Goal: Task Accomplishment & Management: Manage account settings

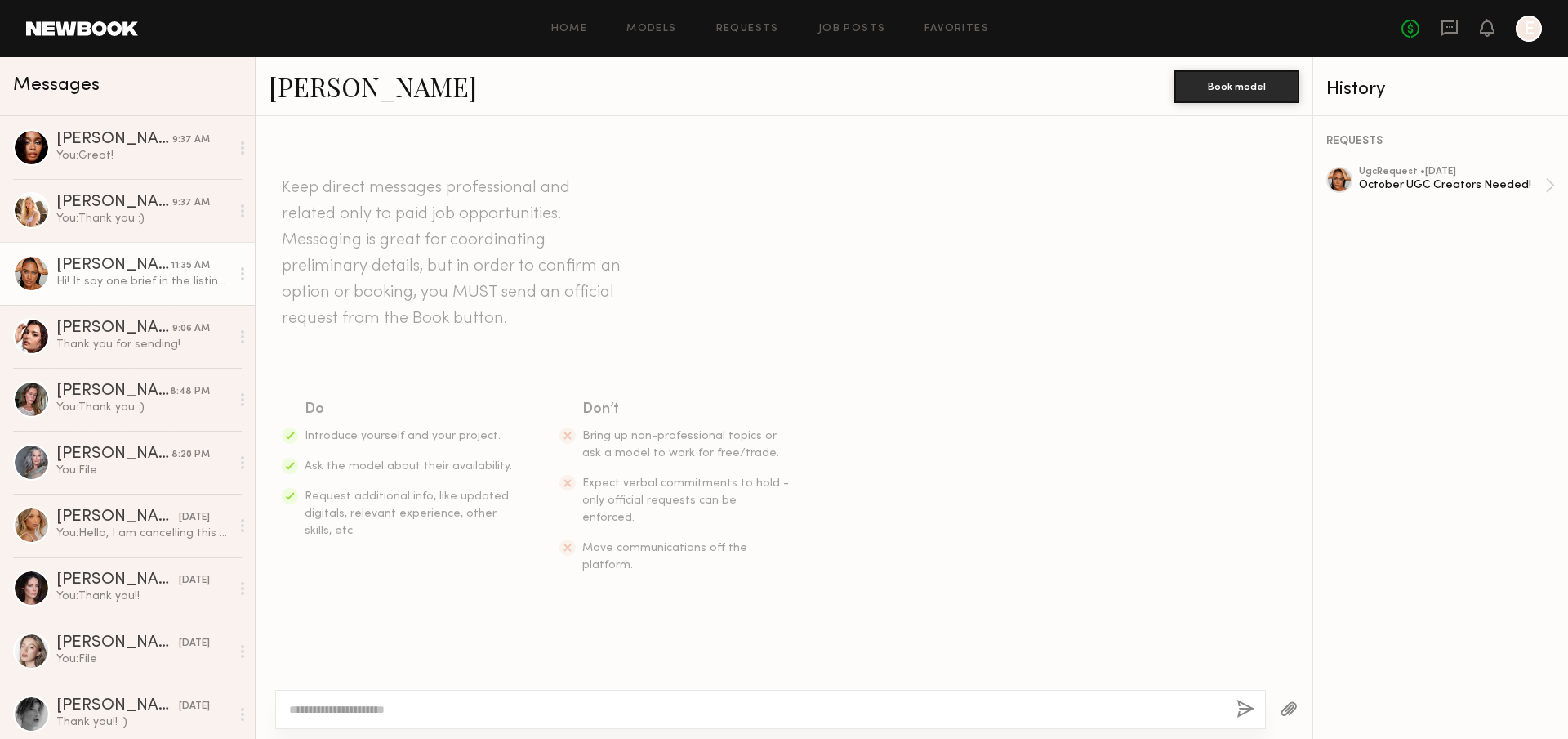
scroll to position [1244, 0]
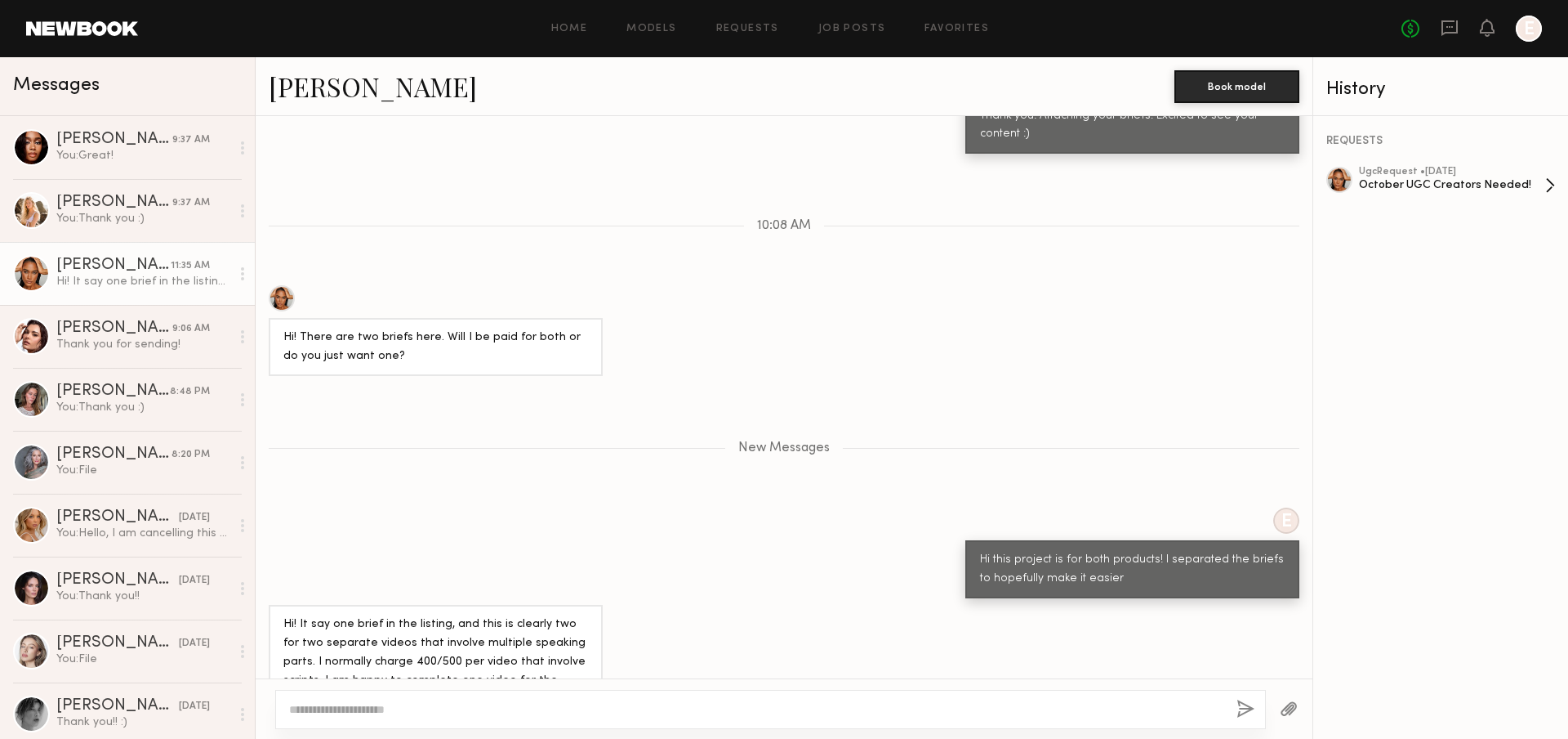
click at [1469, 168] on div "ugc Request • [DATE]" at bounding box center [1452, 172] width 186 height 10
click at [152, 148] on div "You: Great!" at bounding box center [144, 156] width 174 height 16
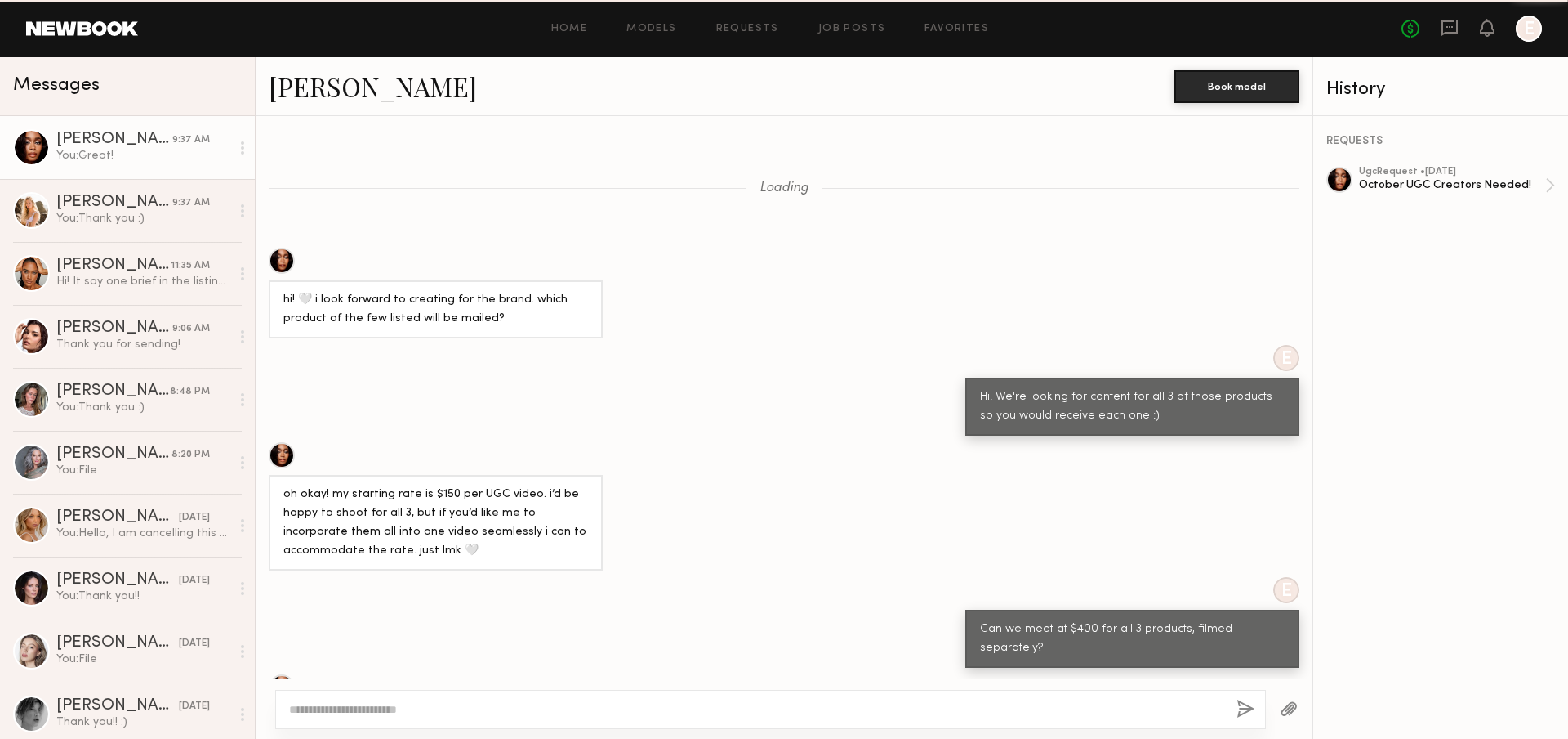
scroll to position [1093, 0]
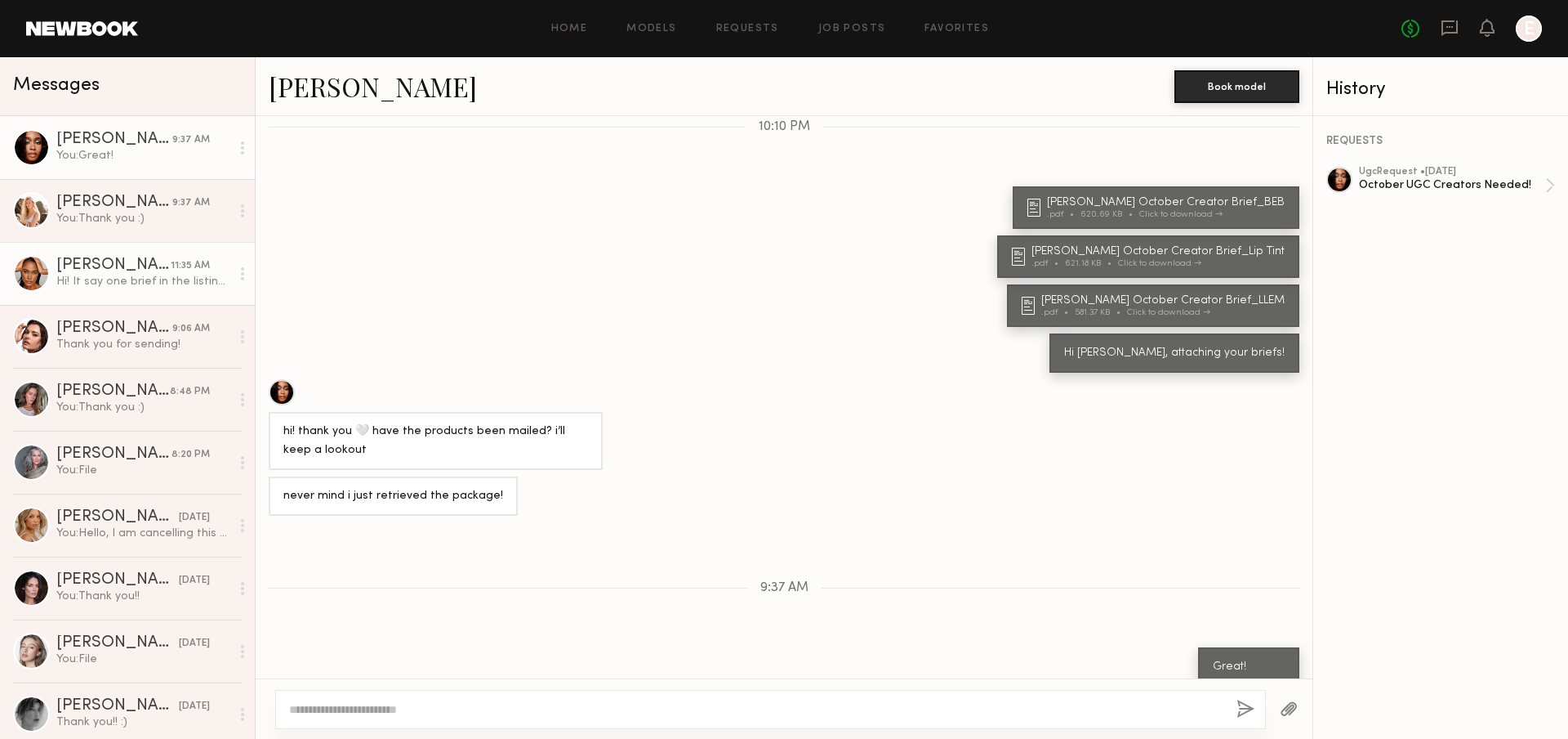
click at [171, 258] on div "11:35 AM" at bounding box center [190, 266] width 39 height 16
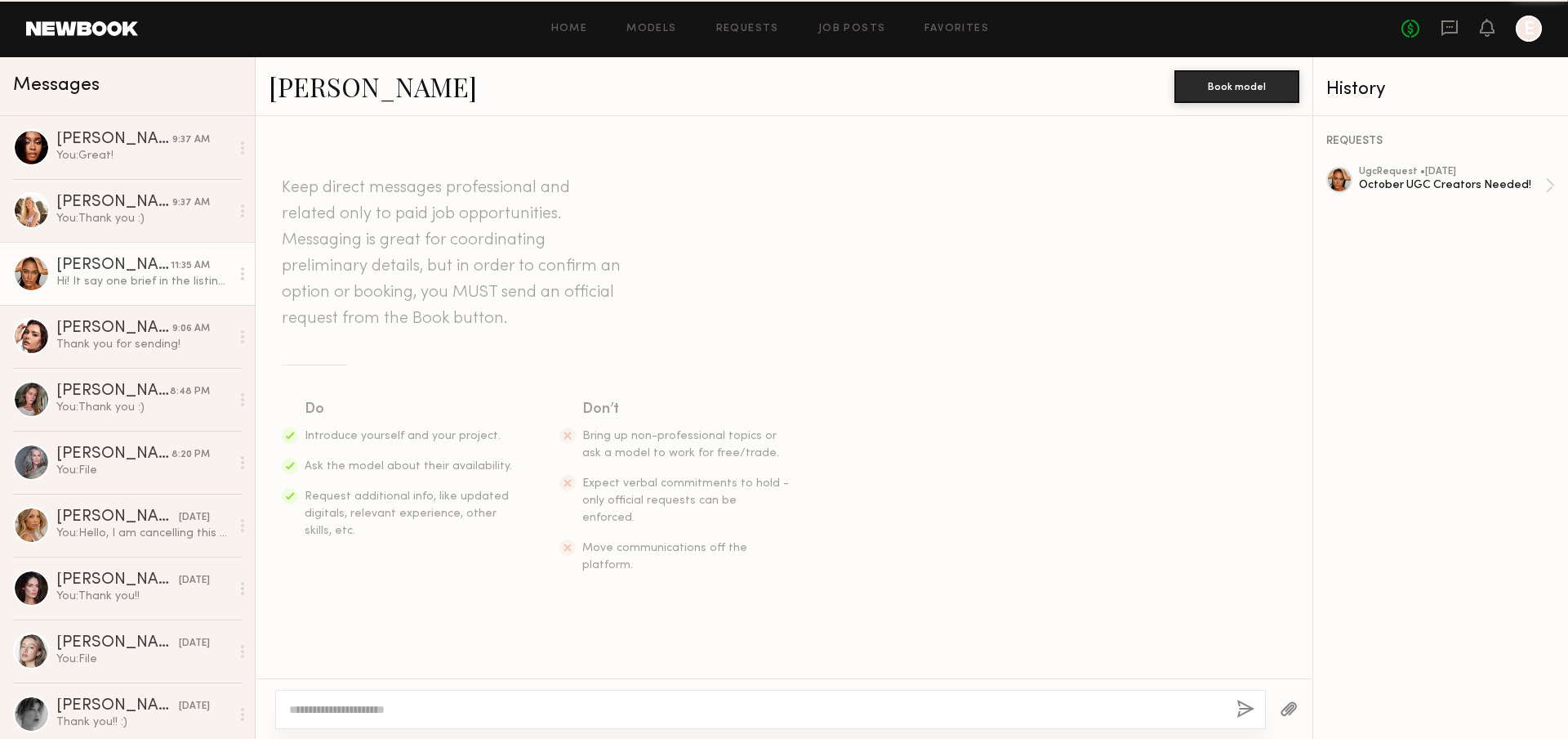
scroll to position [1120, 0]
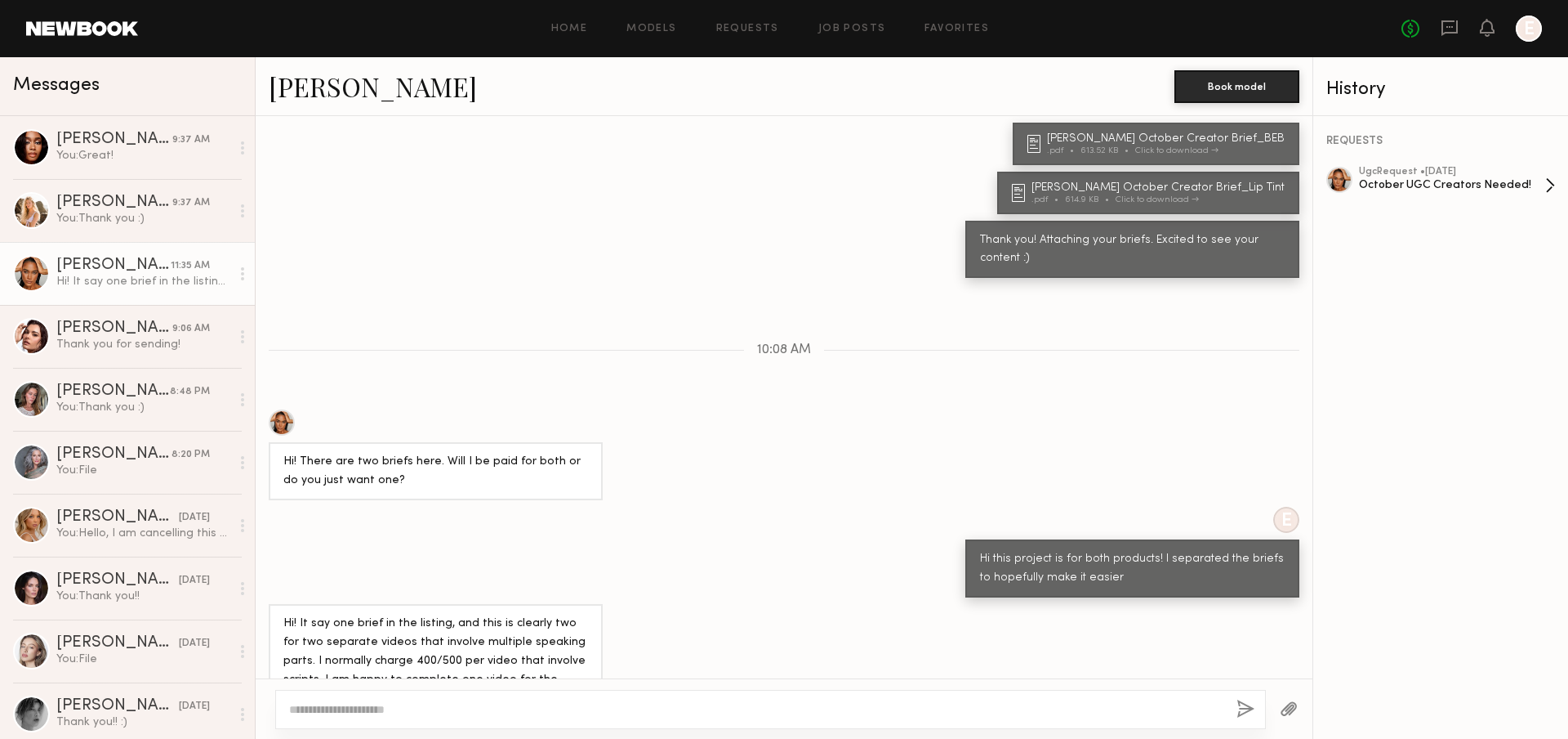
click at [1477, 178] on div "October UGC Creators Needed!" at bounding box center [1452, 185] width 186 height 16
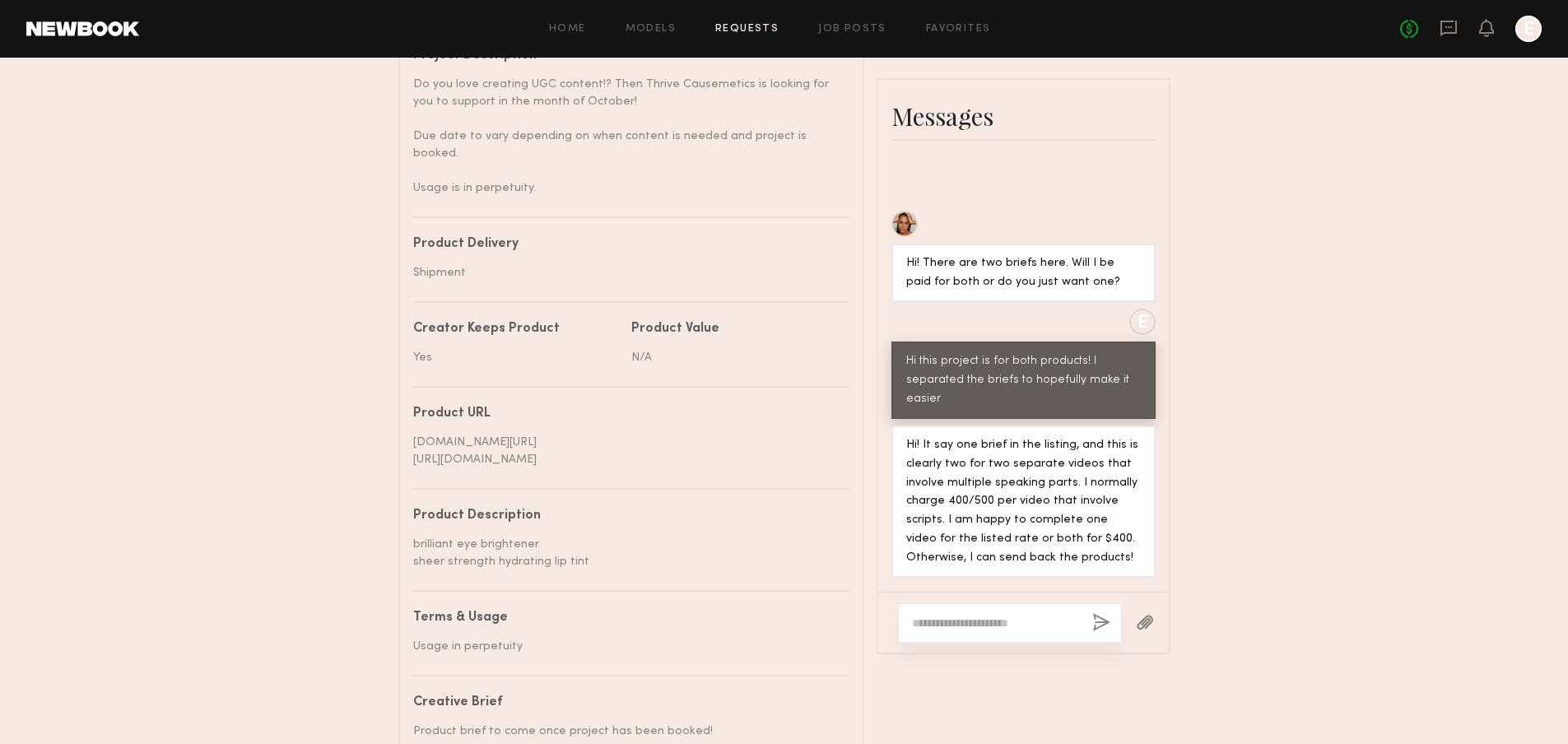
scroll to position [836, 0]
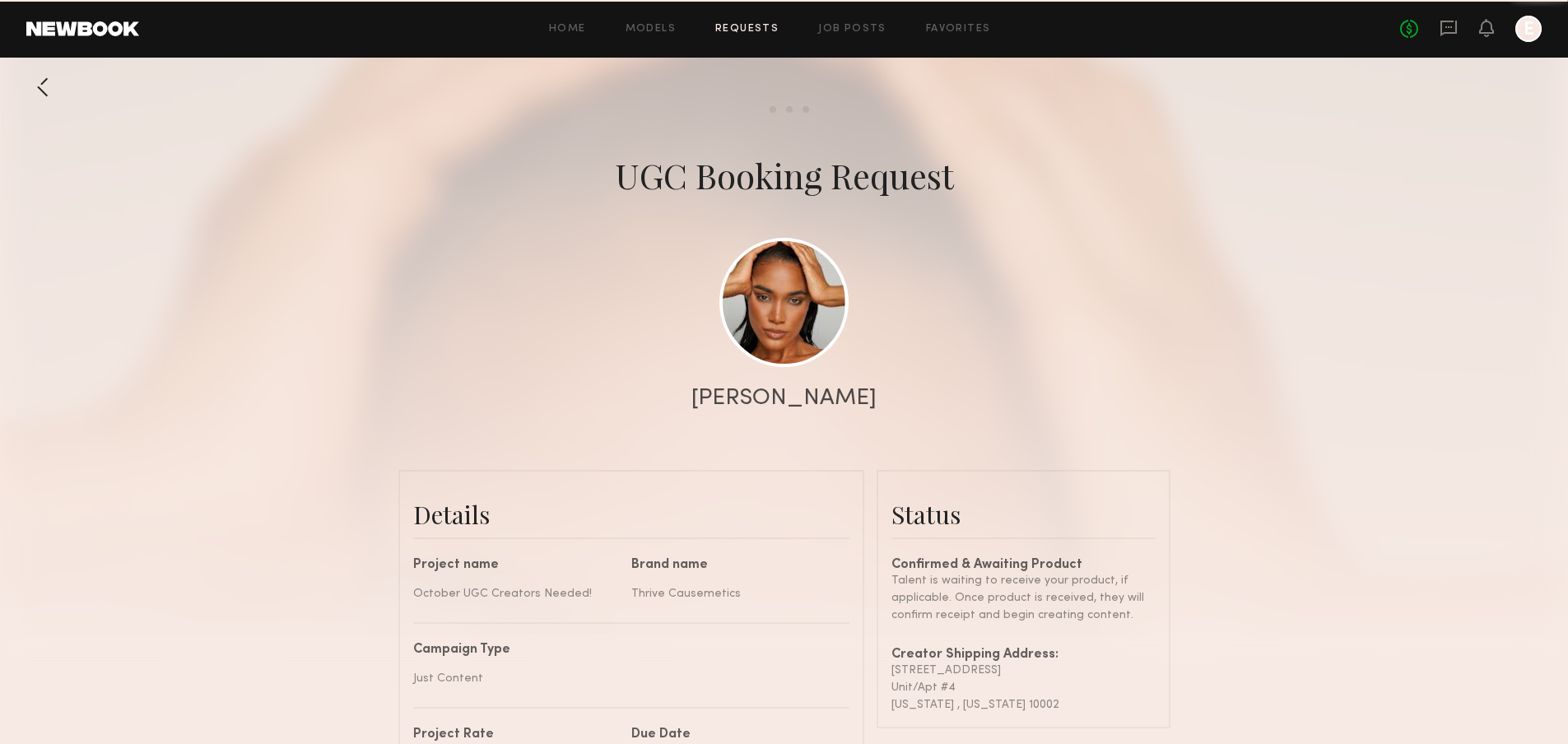
scroll to position [1481, 0]
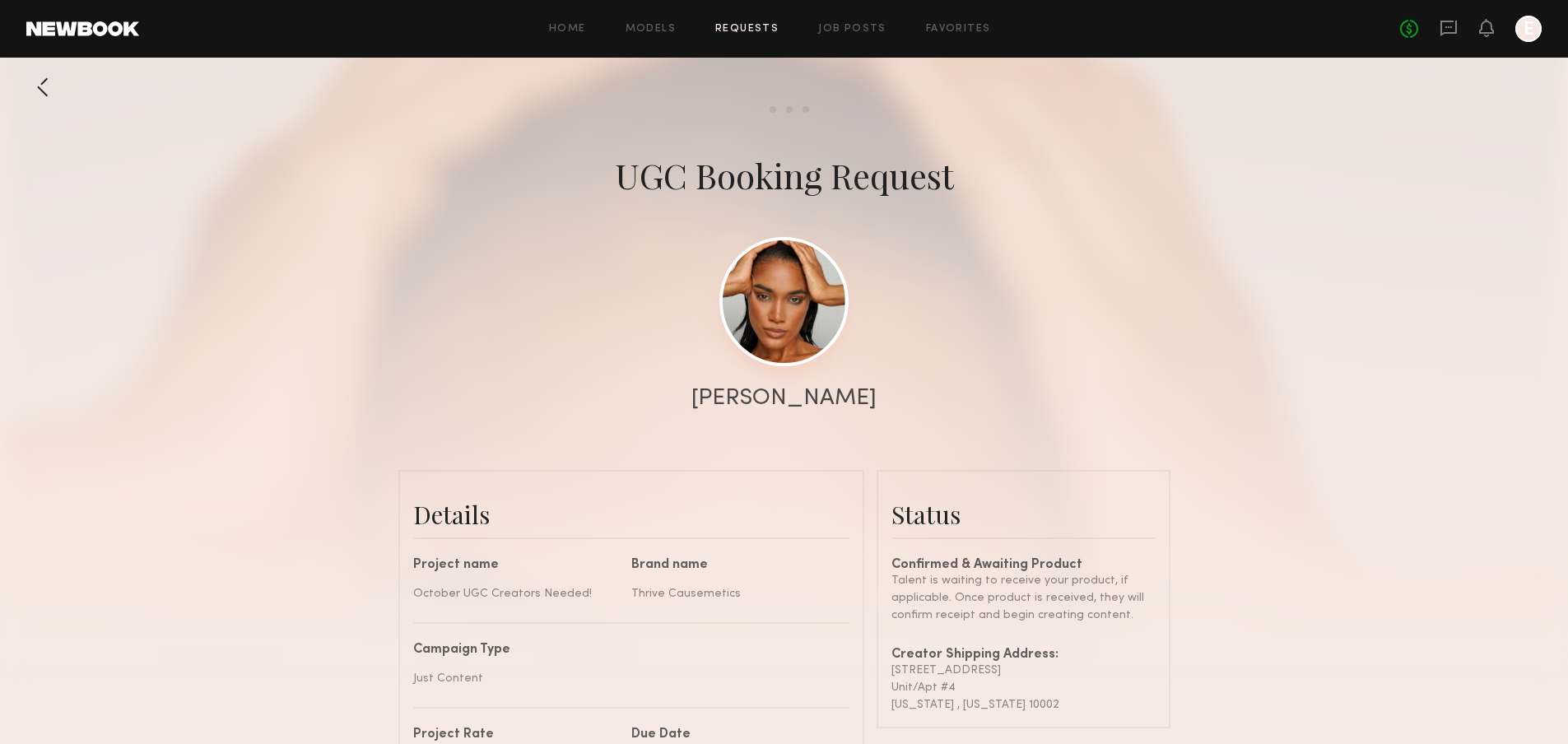
click at [798, 311] on link at bounding box center [783, 301] width 129 height 129
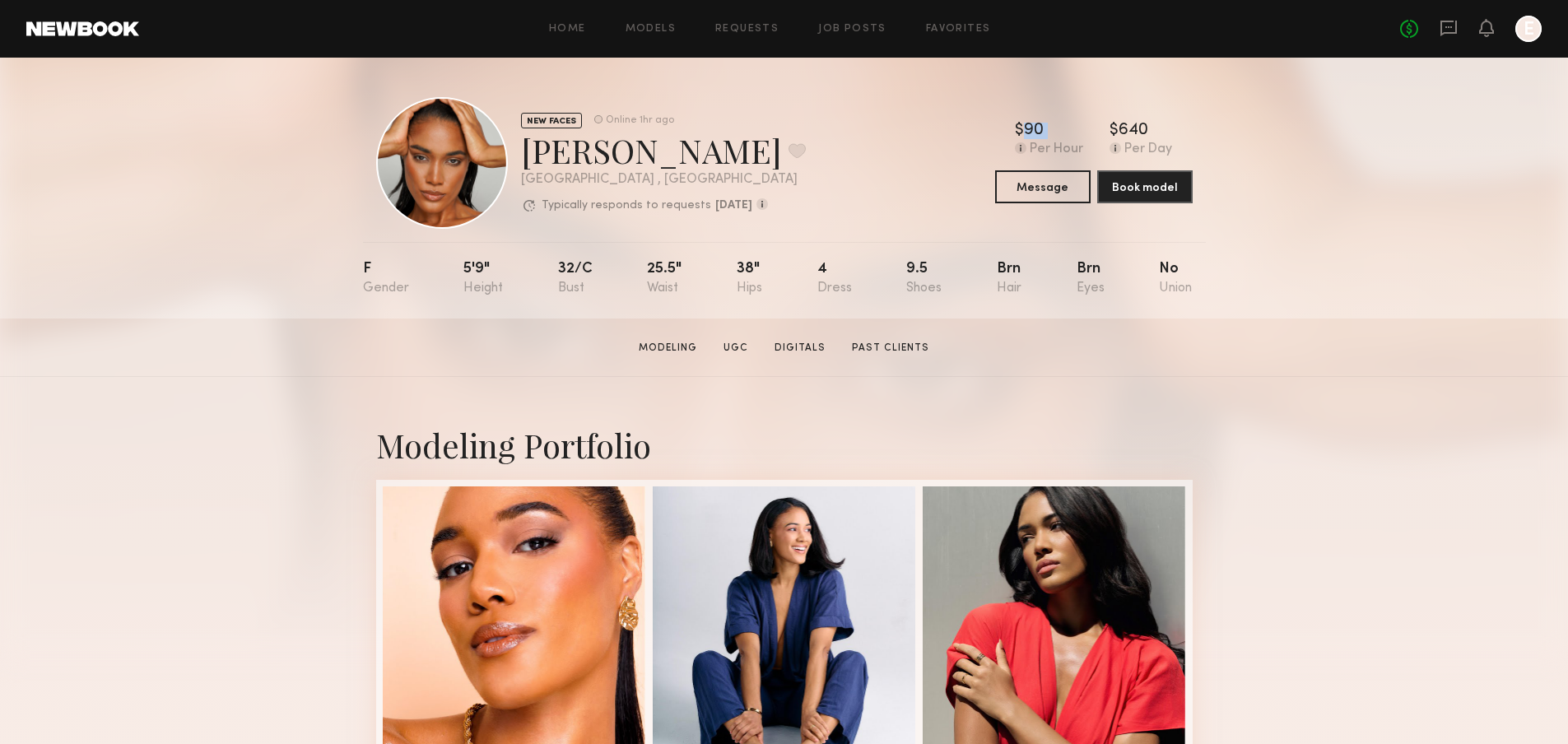
drag, startPoint x: 1111, startPoint y: 191, endPoint x: 1365, endPoint y: 188, distance: 254.0
click at [1256, 204] on div "NEW FACES Online 1hr ago Zoe M. Favorite Manhattan , NY Typically responds to r…" at bounding box center [784, 188] width 1568 height 261
click at [1413, 193] on div "NEW FACES Online 1hr ago Zoe M. Favorite Manhattan , NY Typically responds to r…" at bounding box center [784, 188] width 1568 height 261
click at [1446, 23] on icon at bounding box center [1449, 28] width 18 height 18
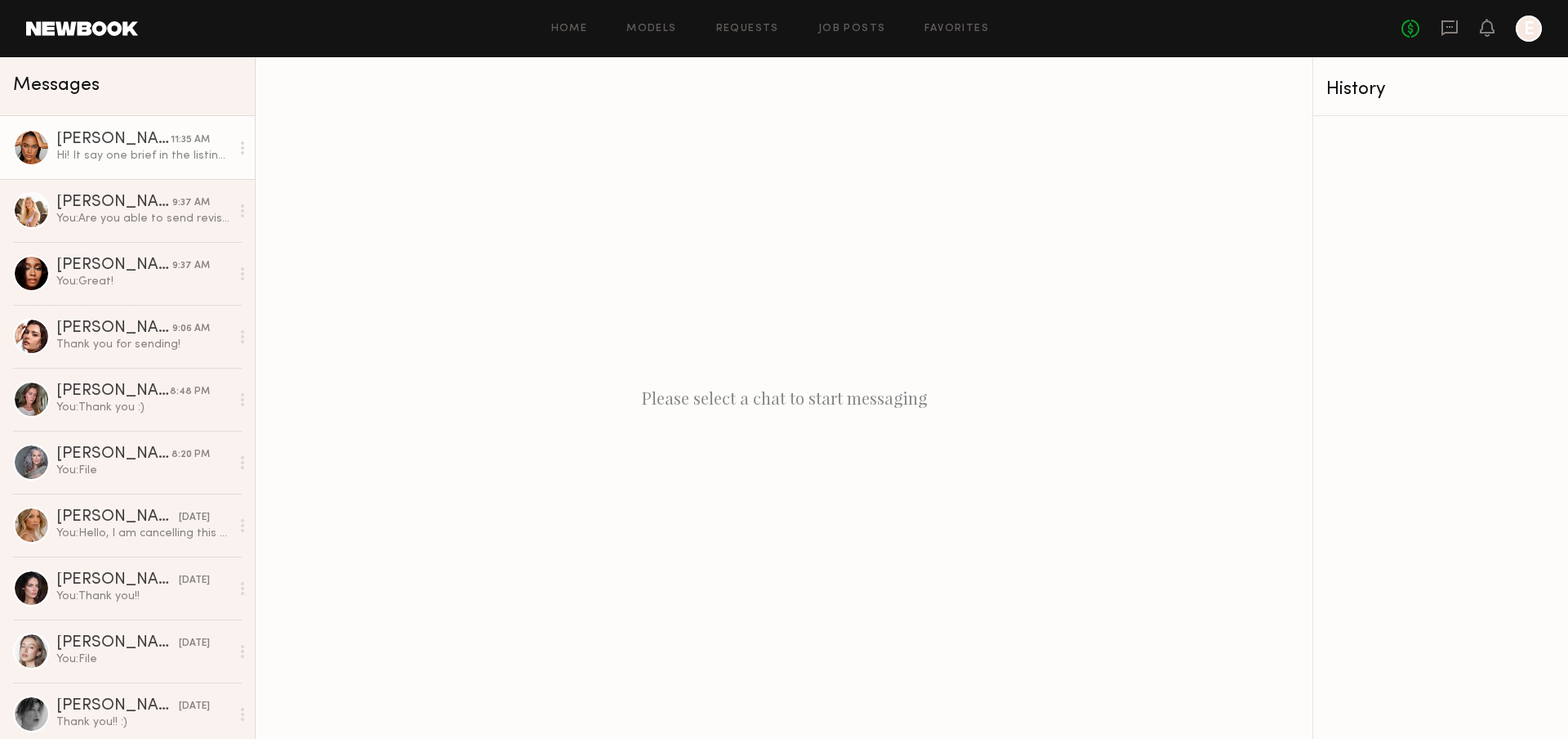
click at [151, 151] on div "Hi! It say one brief in the listing, and this is clearly two for two separate v…" at bounding box center [144, 156] width 174 height 16
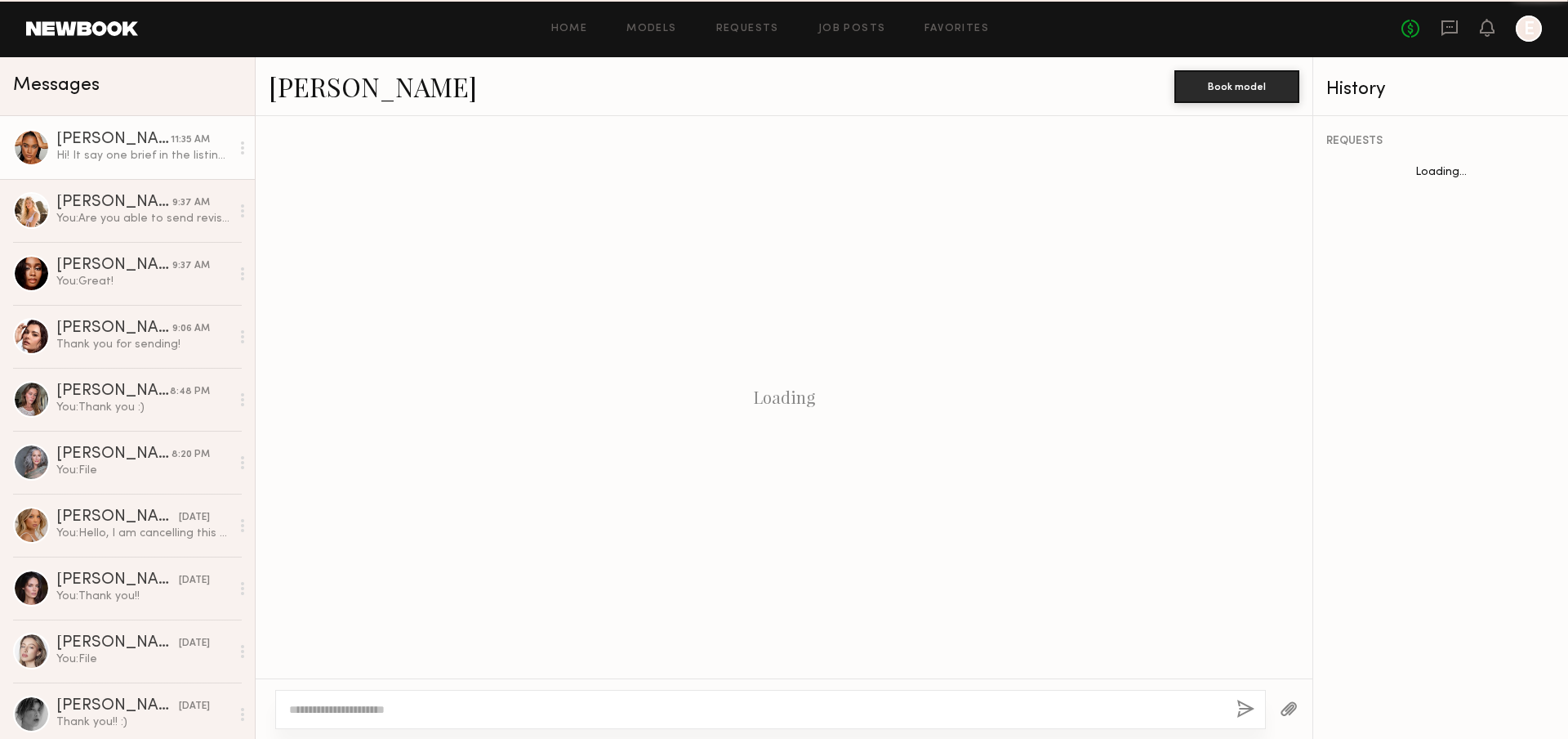
scroll to position [1120, 0]
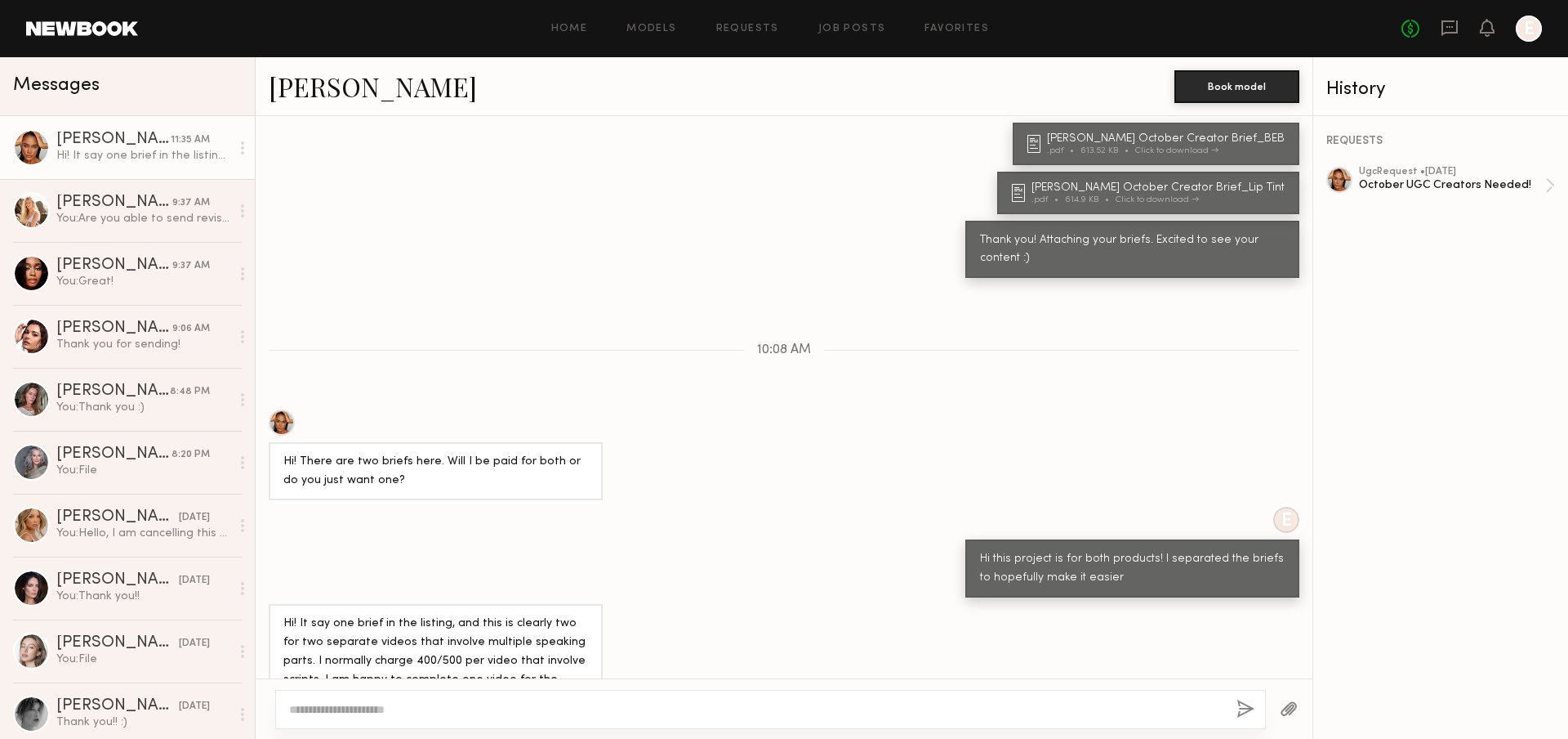
click at [1470, 214] on div "REQUESTS ugc Request • 09/24/2025 October UGC Creators Needed!" at bounding box center [1441, 427] width 255 height 622
click at [1470, 187] on div "October UGC Creators Needed!" at bounding box center [1452, 185] width 186 height 16
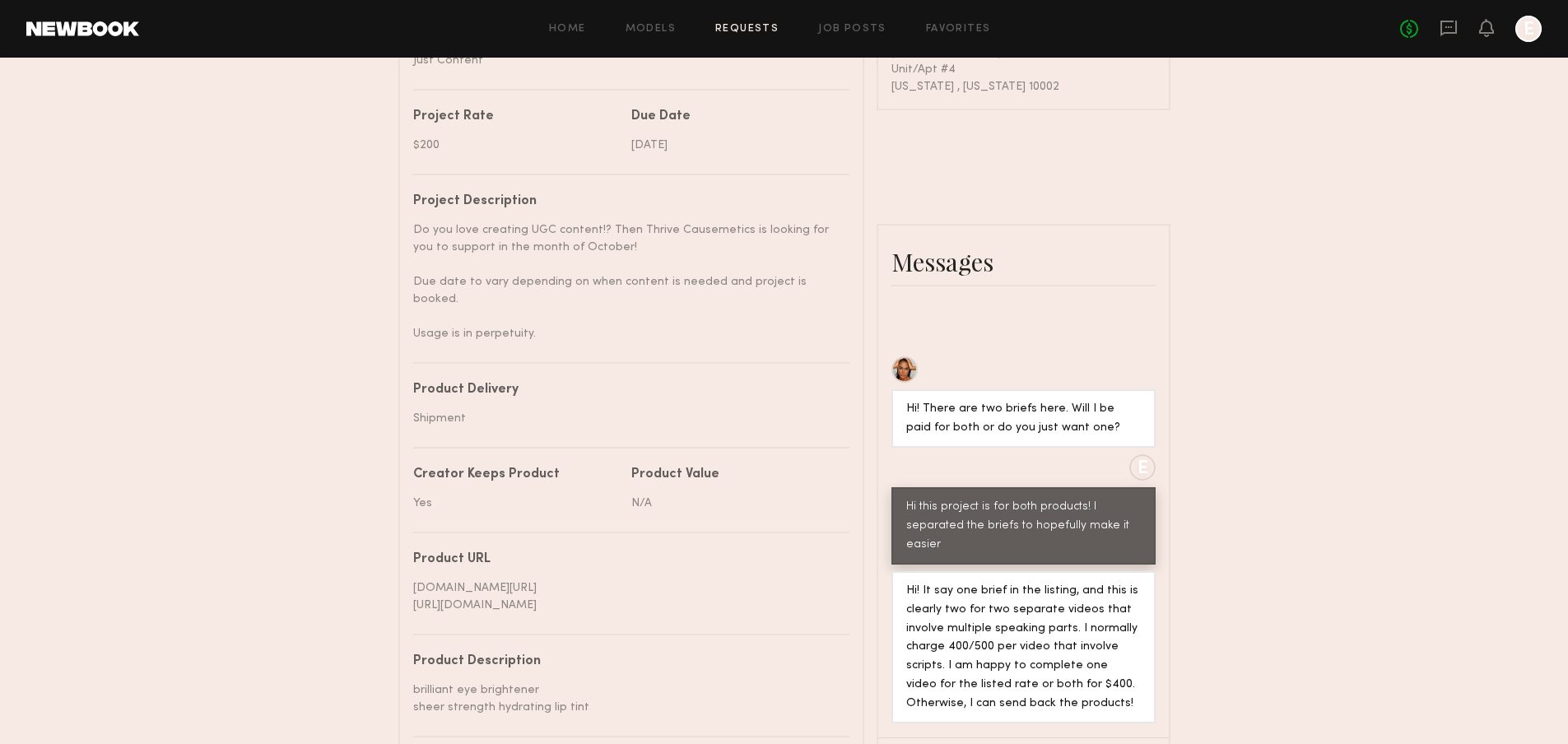
scroll to position [706, 0]
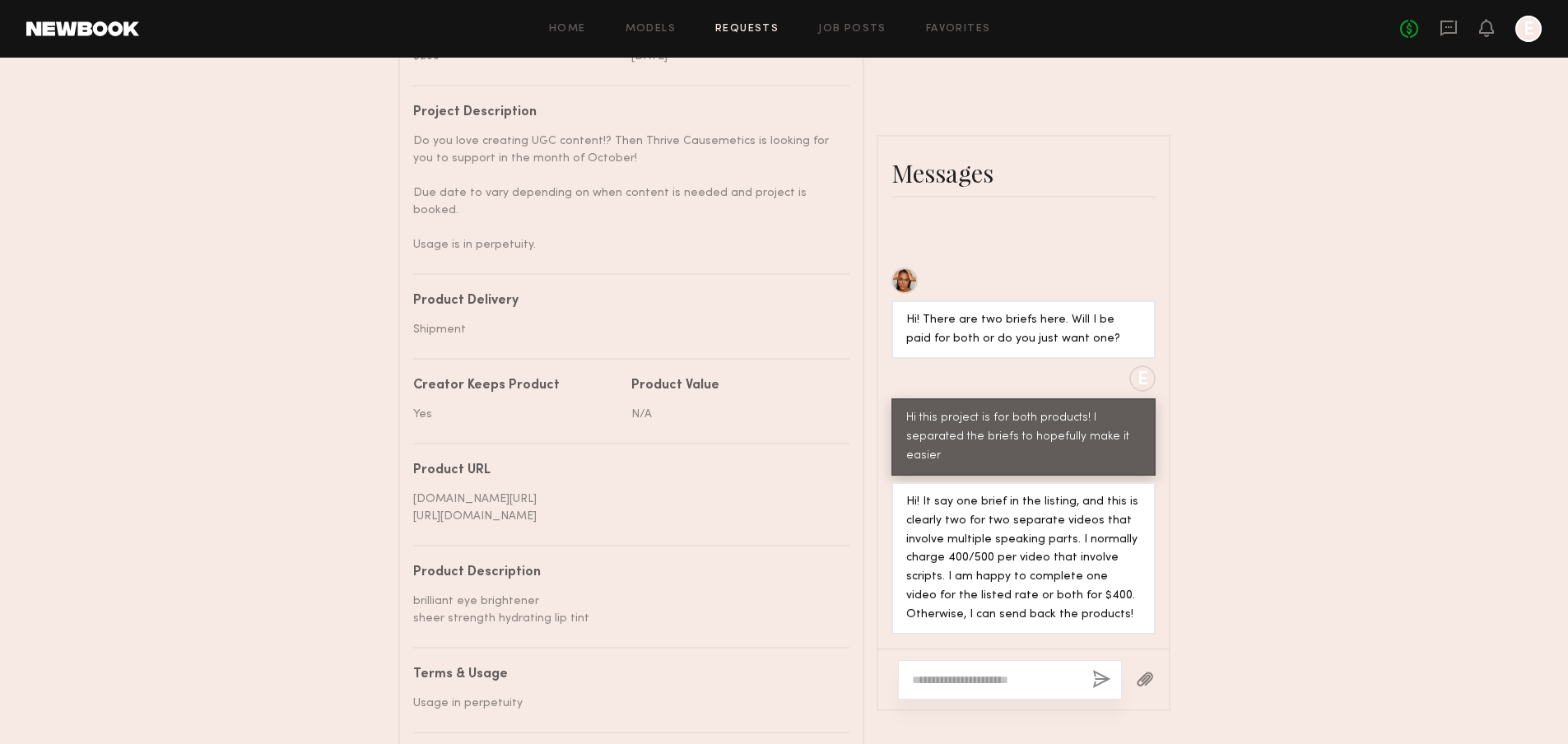
drag, startPoint x: 417, startPoint y: 485, endPoint x: 729, endPoint y: 484, distance: 312.0
click at [729, 490] on div "[DOMAIN_NAME][URL] [URL][DOMAIN_NAME]" at bounding box center [625, 507] width 424 height 34
drag, startPoint x: 560, startPoint y: 494, endPoint x: 802, endPoint y: 507, distance: 242.3
click at [802, 507] on div "Project name October UGC Creators Needed! Brand name Thrive Causemetics Campaig…" at bounding box center [631, 324] width 436 height 944
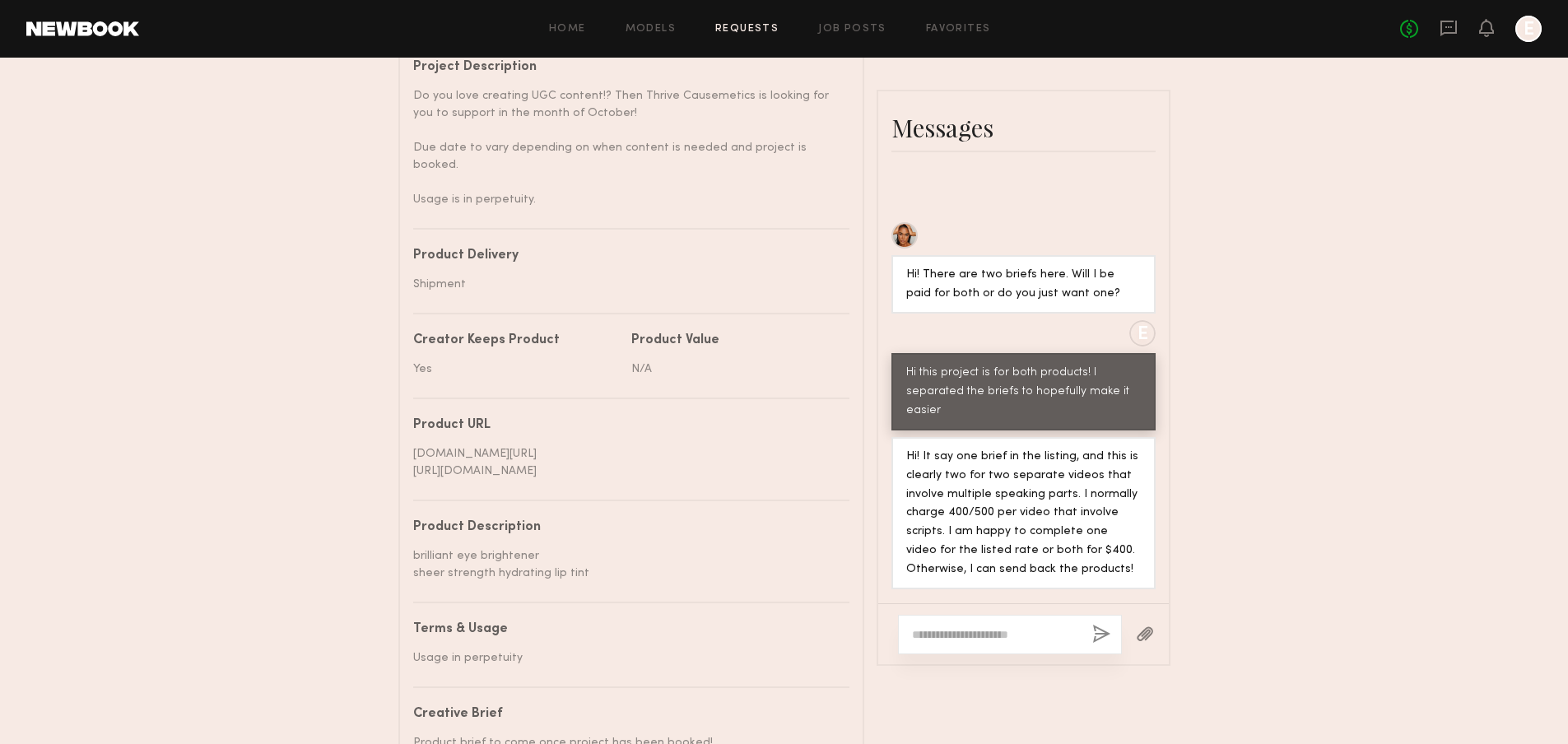
scroll to position [836, 0]
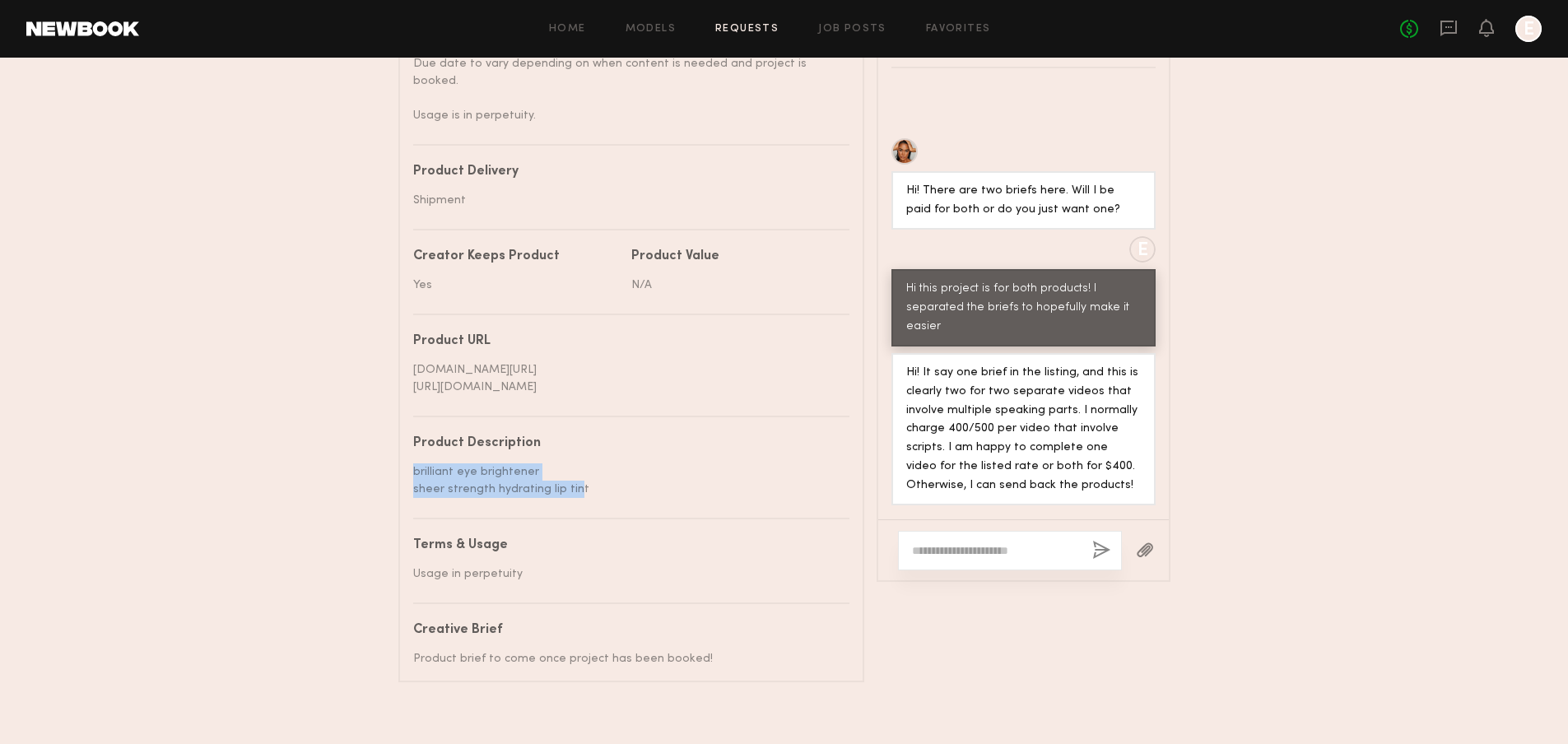
drag, startPoint x: 414, startPoint y: 457, endPoint x: 569, endPoint y: 468, distance: 155.4
click at [569, 468] on div "brilliant eye brightener sheer strength hydrating lip tint" at bounding box center [625, 480] width 424 height 34
click at [521, 539] on div "Terms & Usage" at bounding box center [625, 545] width 424 height 13
click at [468, 650] on div "Product brief to come once project has been booked!" at bounding box center [625, 659] width 424 height 18
drag, startPoint x: 397, startPoint y: 622, endPoint x: 735, endPoint y: 655, distance: 339.6
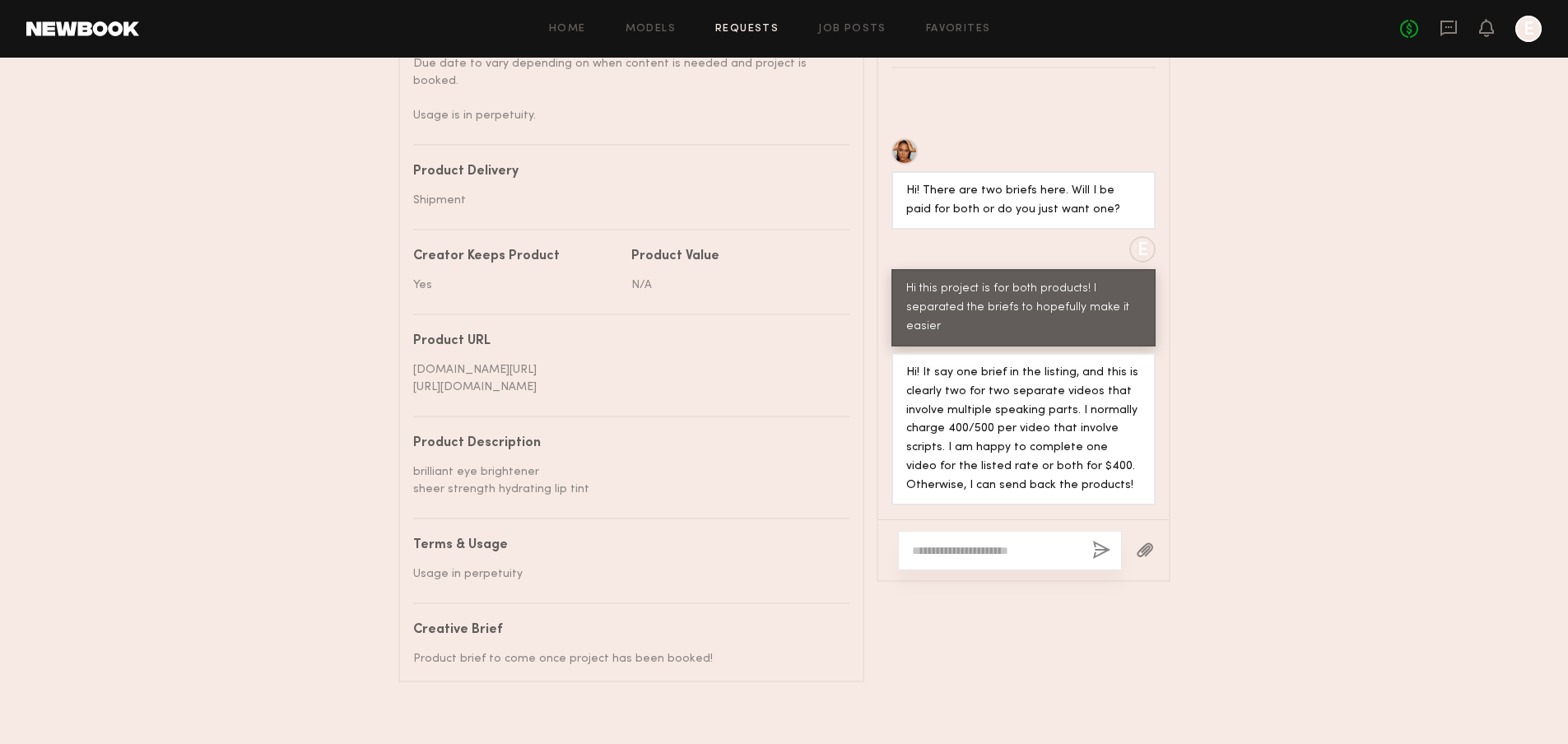
drag, startPoint x: 941, startPoint y: 347, endPoint x: 1009, endPoint y: 349, distance: 68.0
click at [1009, 363] on div "Hi! It say one brief in the listing, and this is clearly two for two separate v…" at bounding box center [1023, 429] width 234 height 132
drag, startPoint x: 425, startPoint y: 646, endPoint x: 514, endPoint y: 652, distance: 89.2
click at [514, 652] on common-border "Details Project name October UGC Creators Needed! Brand name Thrive Causemetics…" at bounding box center [631, 158] width 466 height 1048
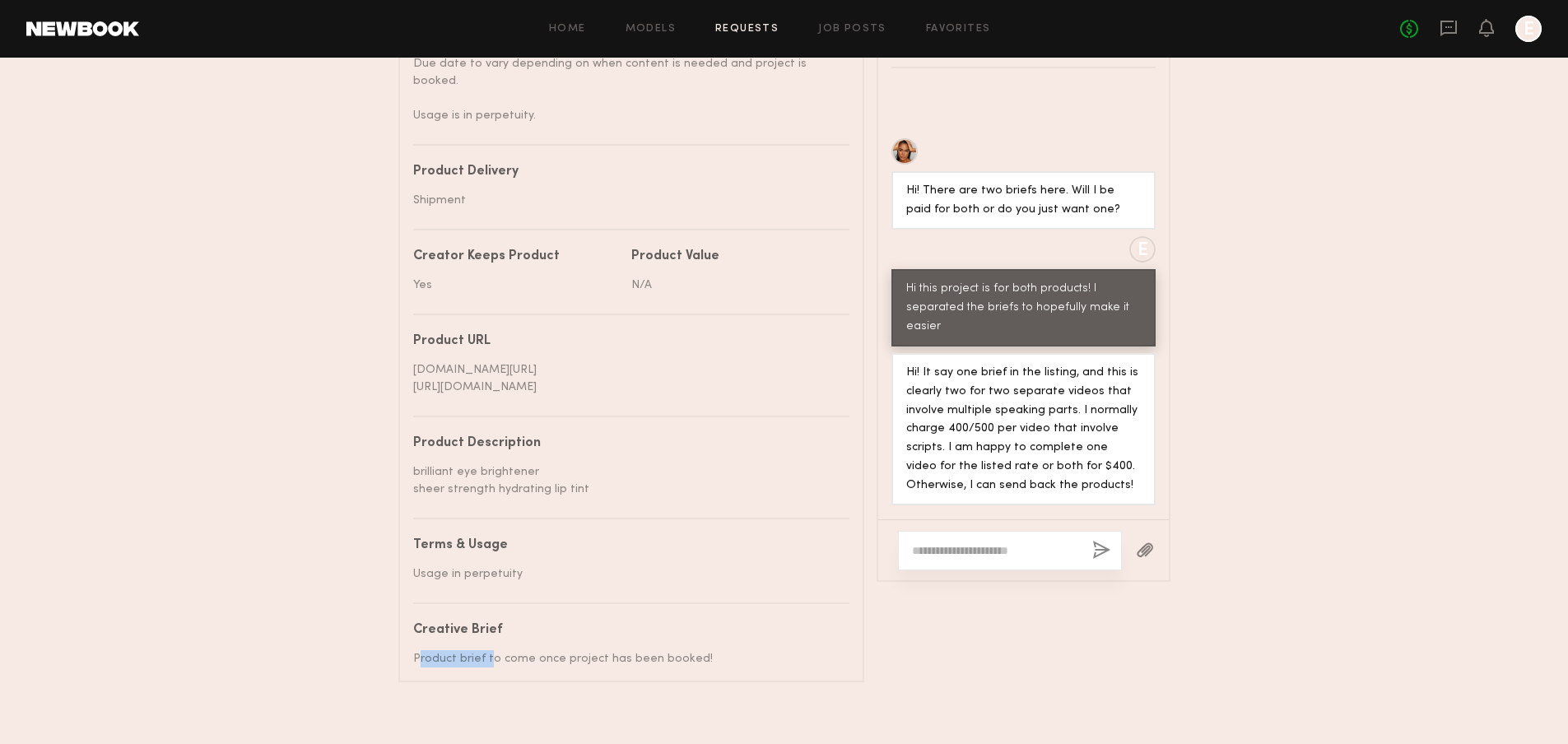
drag, startPoint x: 416, startPoint y: 641, endPoint x: 486, endPoint y: 647, distance: 70.3
click at [486, 650] on div "Product brief to come once project has been booked!" at bounding box center [625, 659] width 424 height 18
drag, startPoint x: 936, startPoint y: 404, endPoint x: 1077, endPoint y: 413, distance: 141.3
click at [1076, 413] on div "Hi! It say one brief in the listing, and this is clearly two for two separate v…" at bounding box center [1023, 429] width 234 height 132
